Goal: Navigation & Orientation: Find specific page/section

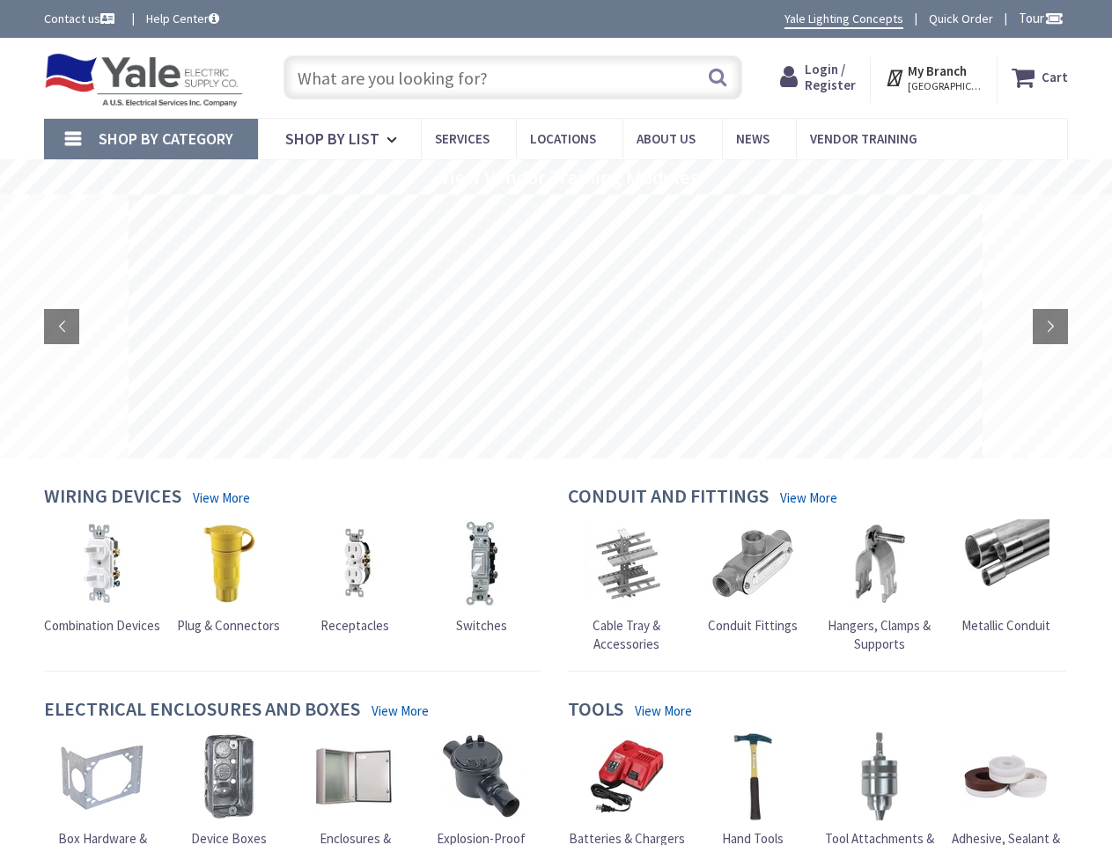
click at [556, 423] on rs-layer at bounding box center [556, 327] width 854 height 264
click at [1038, 18] on span "Tour" at bounding box center [1041, 18] width 45 height 17
click at [935, 77] on strong "My Branch" at bounding box center [937, 71] width 59 height 17
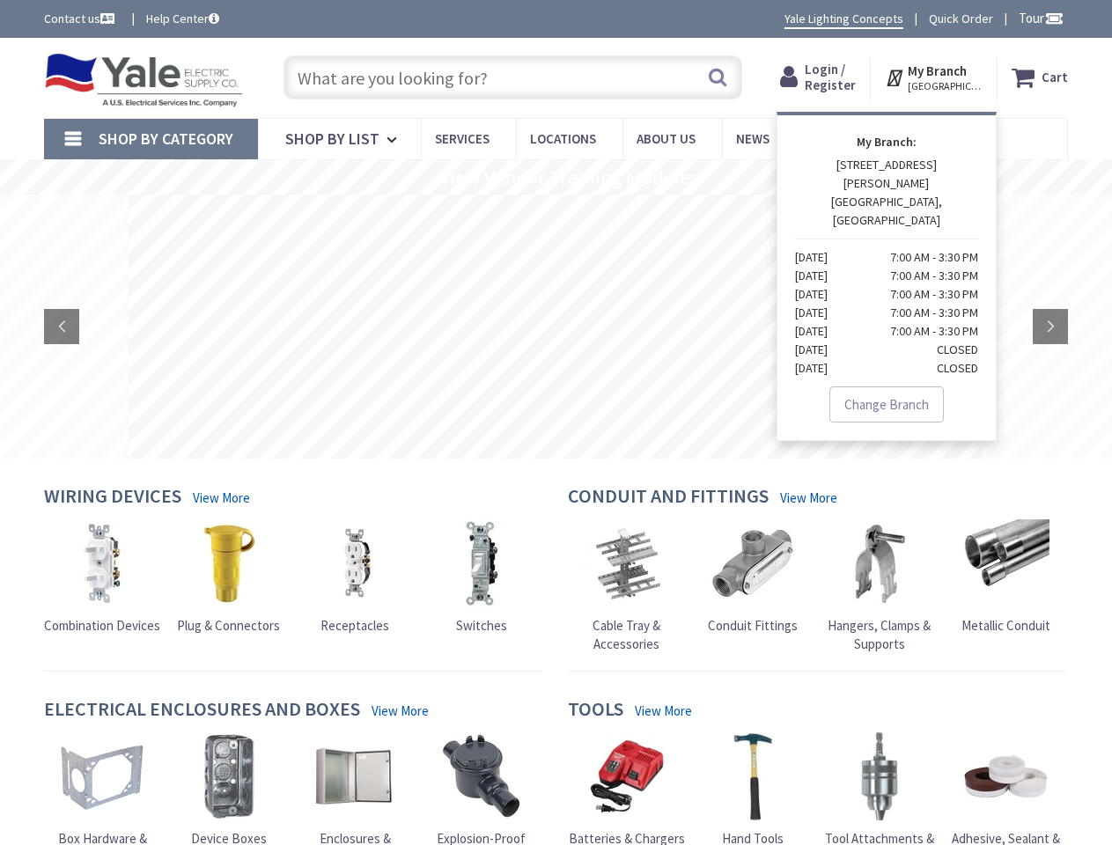
click at [151, 139] on span "Shop By Category" at bounding box center [166, 139] width 135 height 20
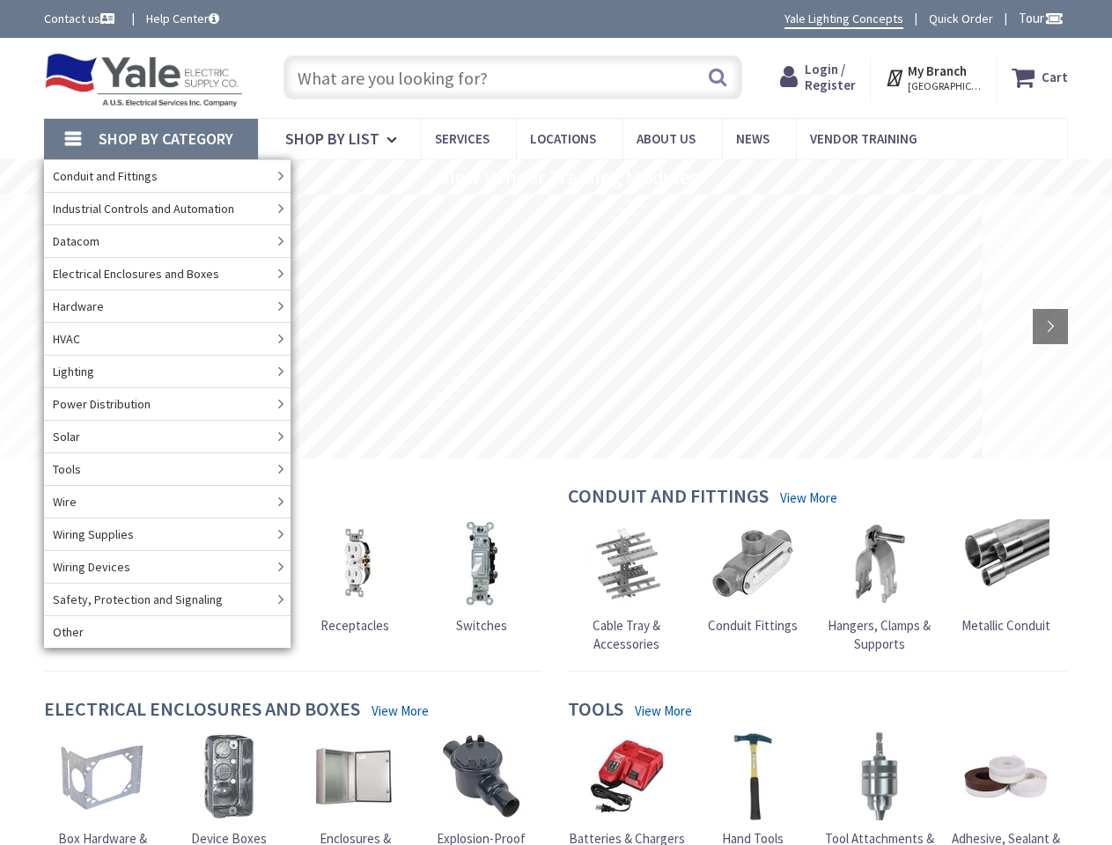
click at [556, 177] on rs-slide "View Vendor Training Modules" at bounding box center [556, 176] width 1112 height 35
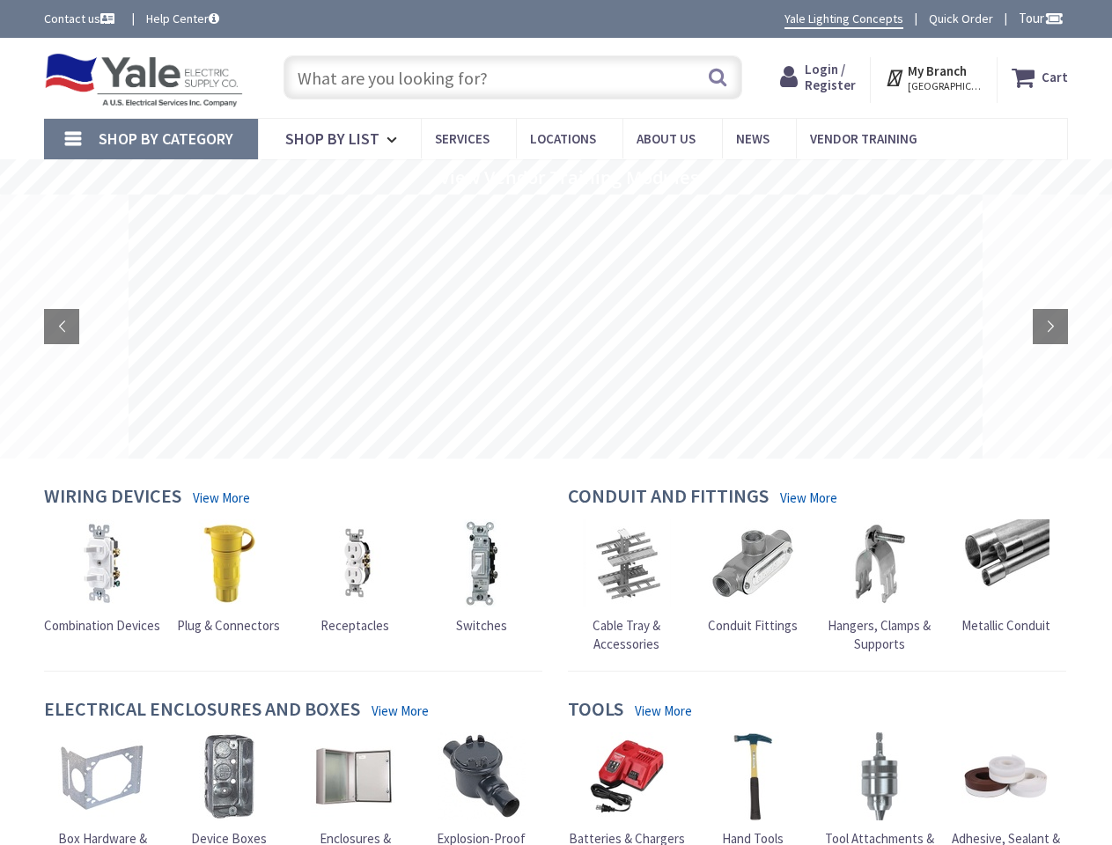
click at [556, 327] on rs-layer at bounding box center [556, 327] width 854 height 264
